Goal: Task Accomplishment & Management: Use online tool/utility

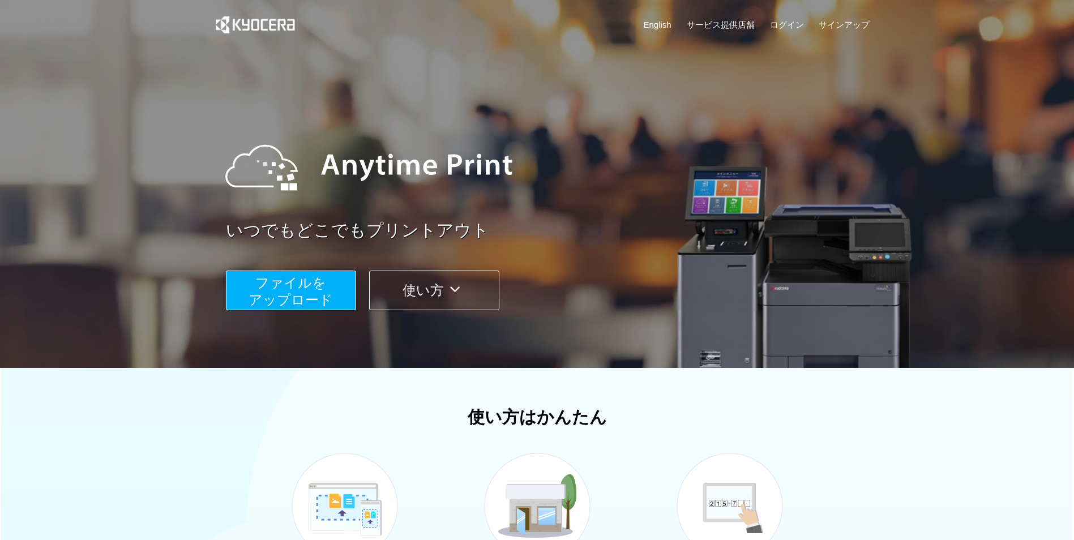
click at [316, 294] on span "ファイルを ​​アップロード" at bounding box center [291, 291] width 84 height 32
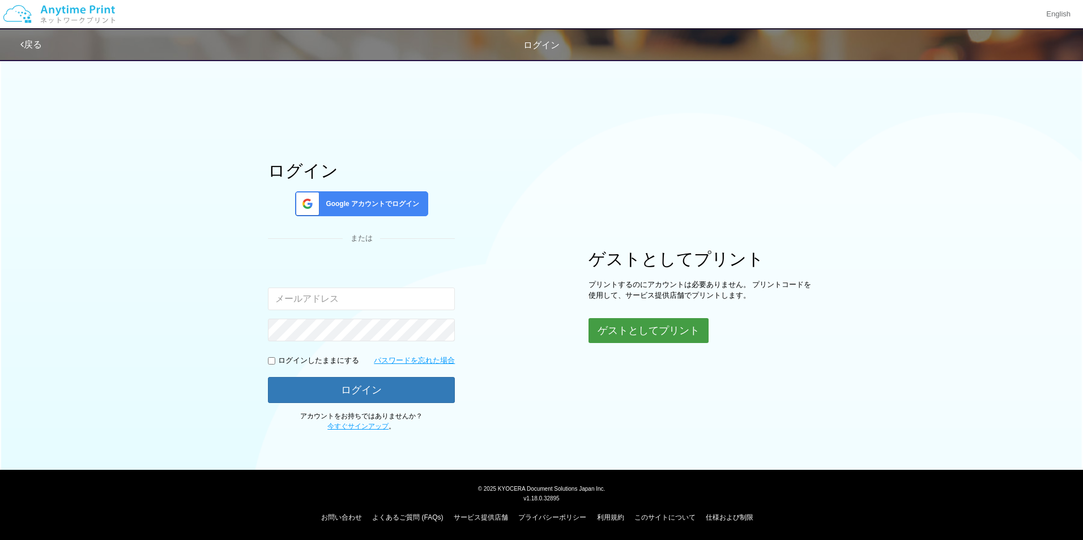
click at [606, 323] on button "ゲストとしてプリント" at bounding box center [648, 330] width 120 height 25
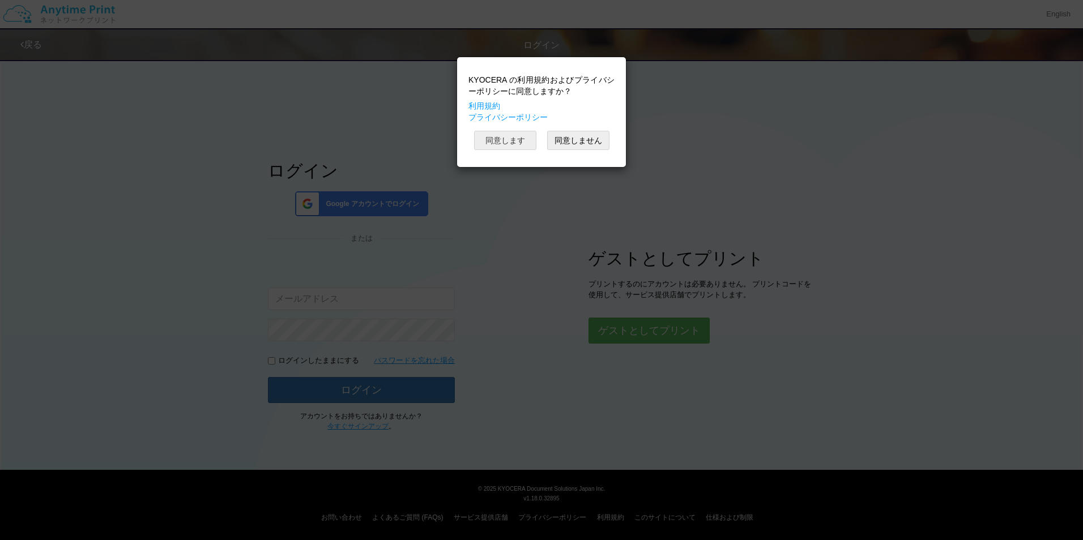
click at [518, 140] on button "同意します" at bounding box center [505, 140] width 62 height 19
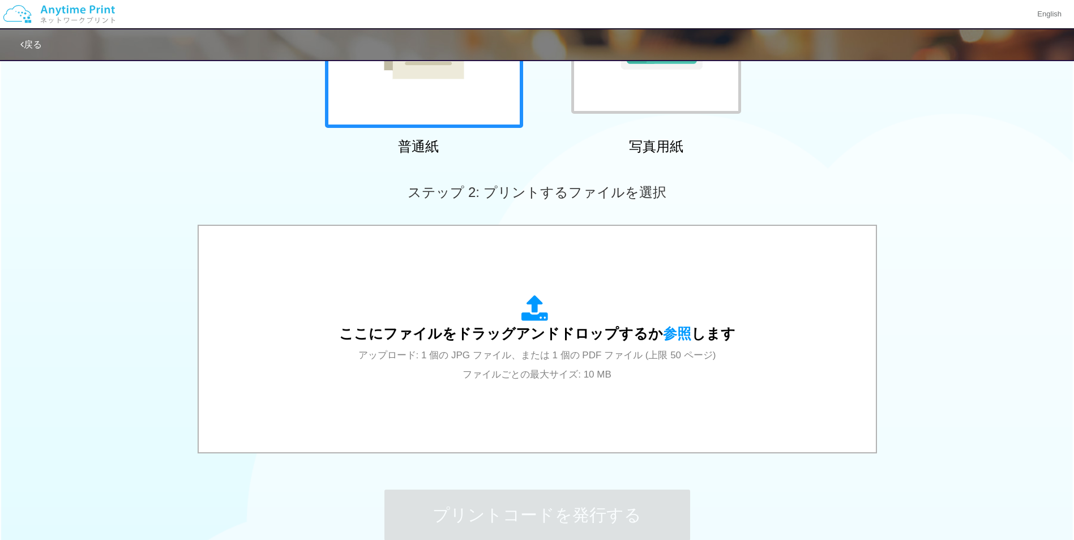
scroll to position [283, 0]
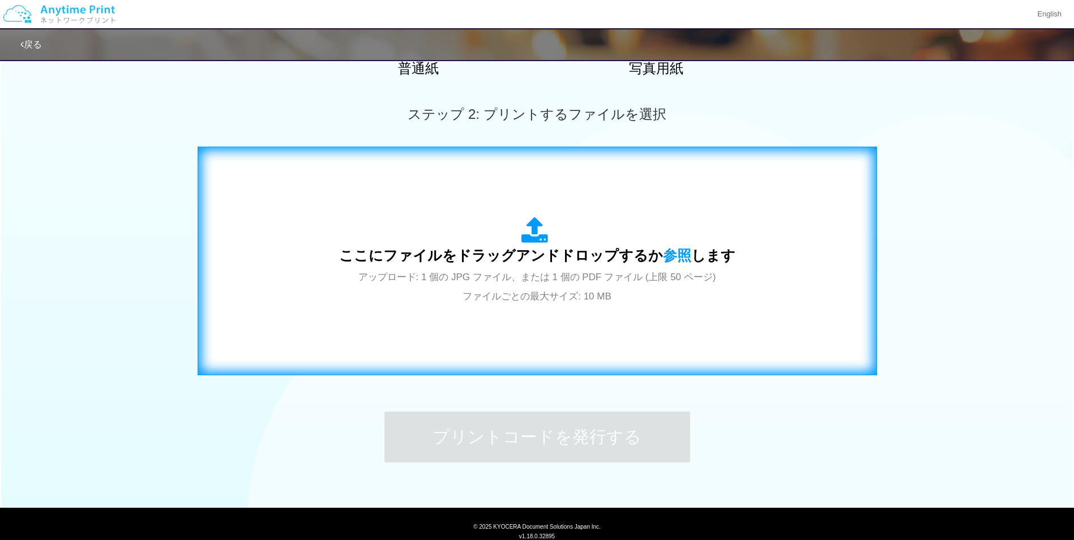
click at [524, 328] on div "ここにファイルをドラッグアンドドロップするか 参照 します アップロード: 1 個の JPG ファイル、または 1 個の PDF ファイル (上限 50 ペー…" at bounding box center [537, 261] width 656 height 205
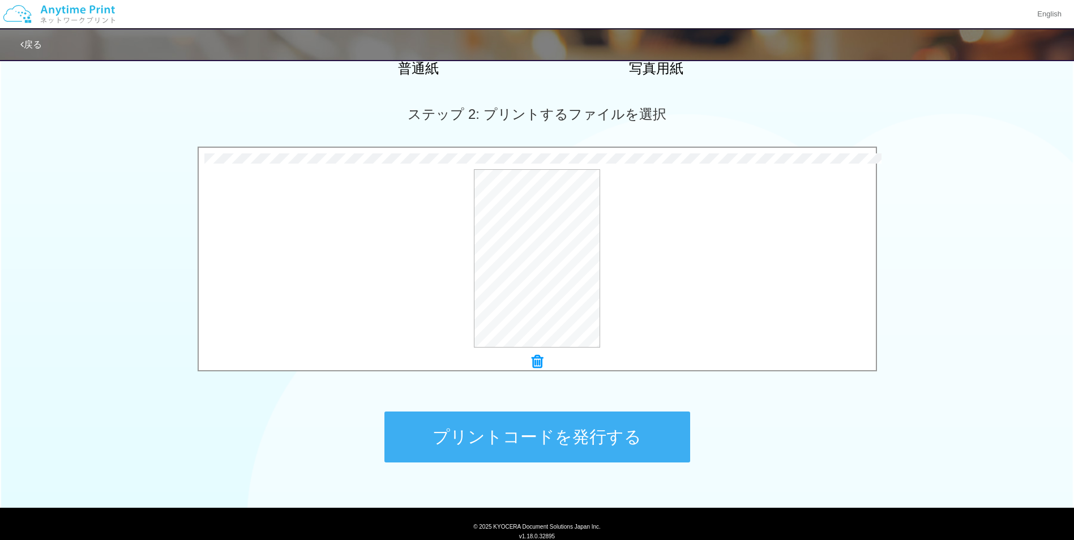
click at [592, 430] on button "プリントコードを発行する" at bounding box center [537, 437] width 306 height 51
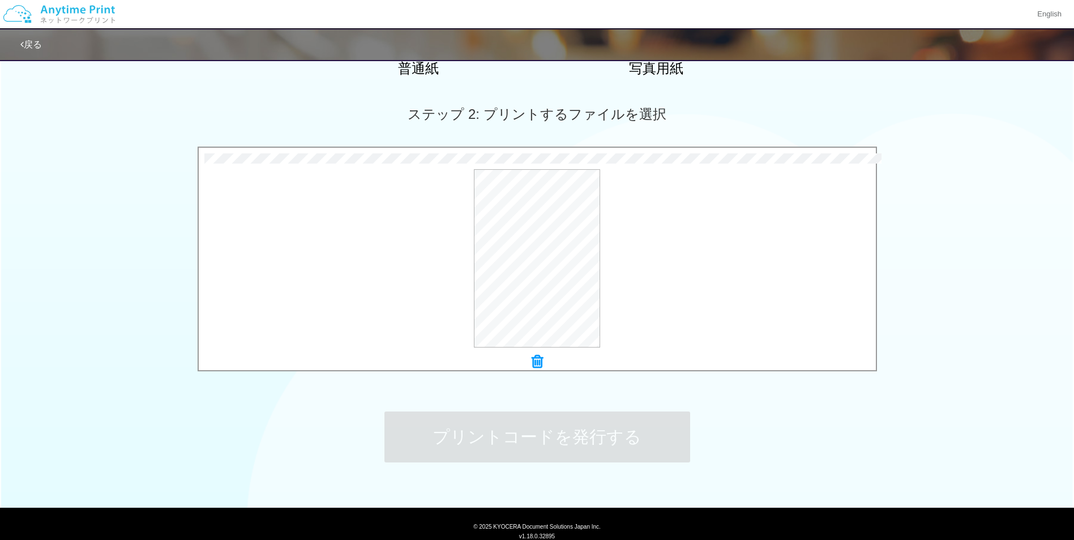
scroll to position [0, 0]
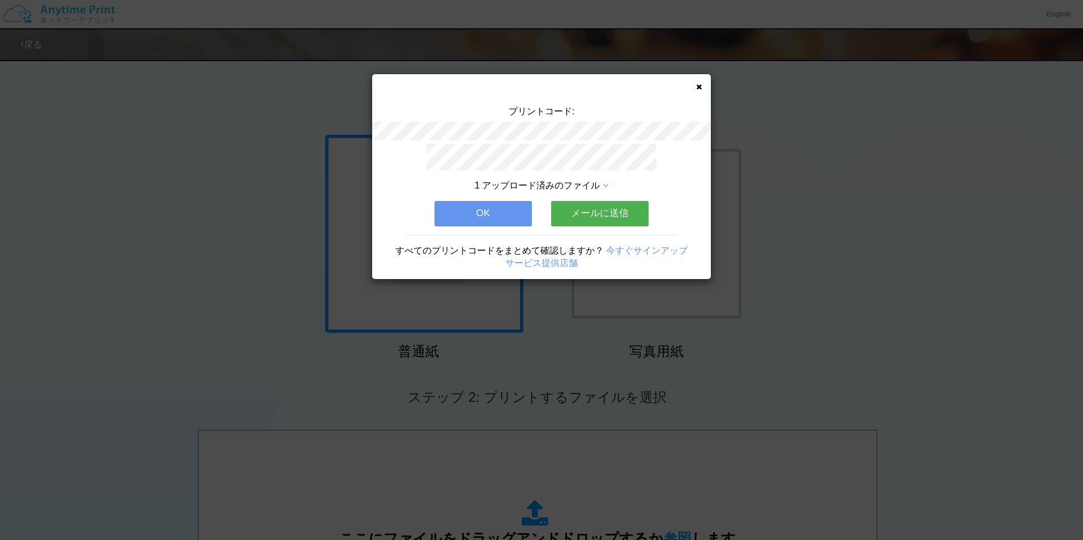
click at [589, 216] on button "メールに送信" at bounding box center [599, 213] width 97 height 25
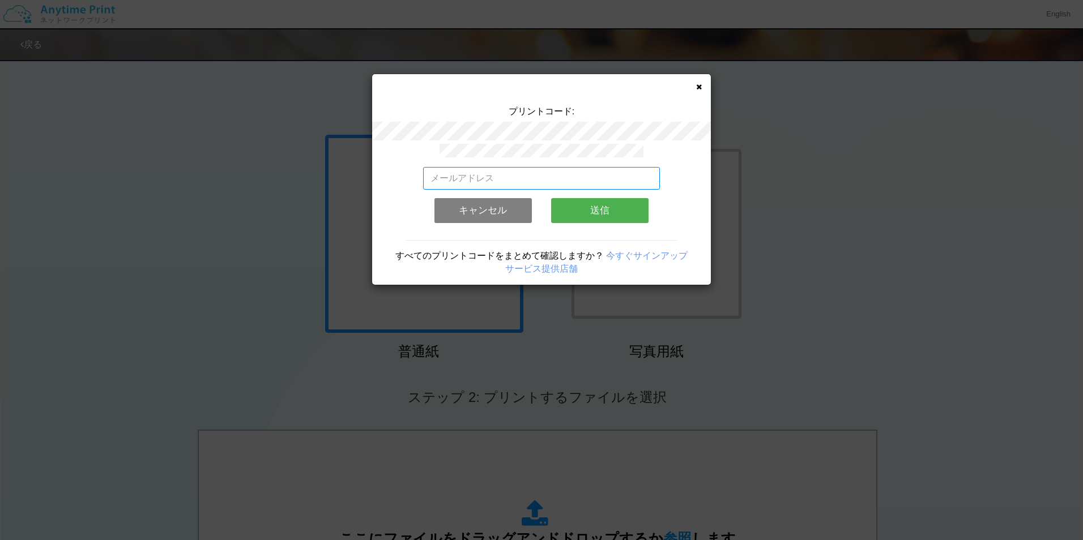
click at [570, 181] on input "email" at bounding box center [541, 178] width 237 height 23
type input "[EMAIL_ADDRESS][DOMAIN_NAME]"
click at [592, 209] on button "送信" at bounding box center [599, 210] width 97 height 25
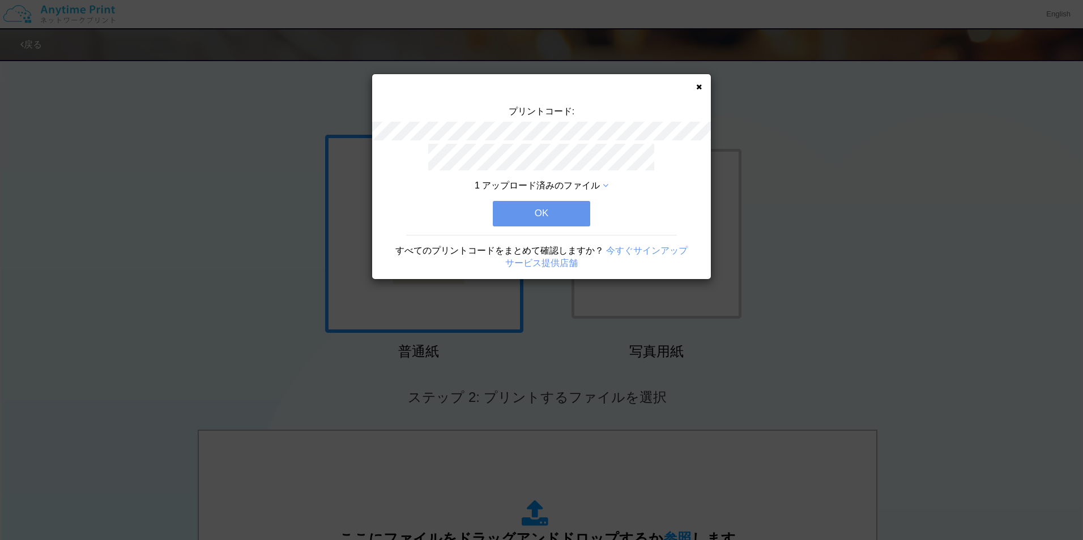
click at [566, 215] on button "OK" at bounding box center [541, 213] width 97 height 25
